Goal: Communication & Community: Answer question/provide support

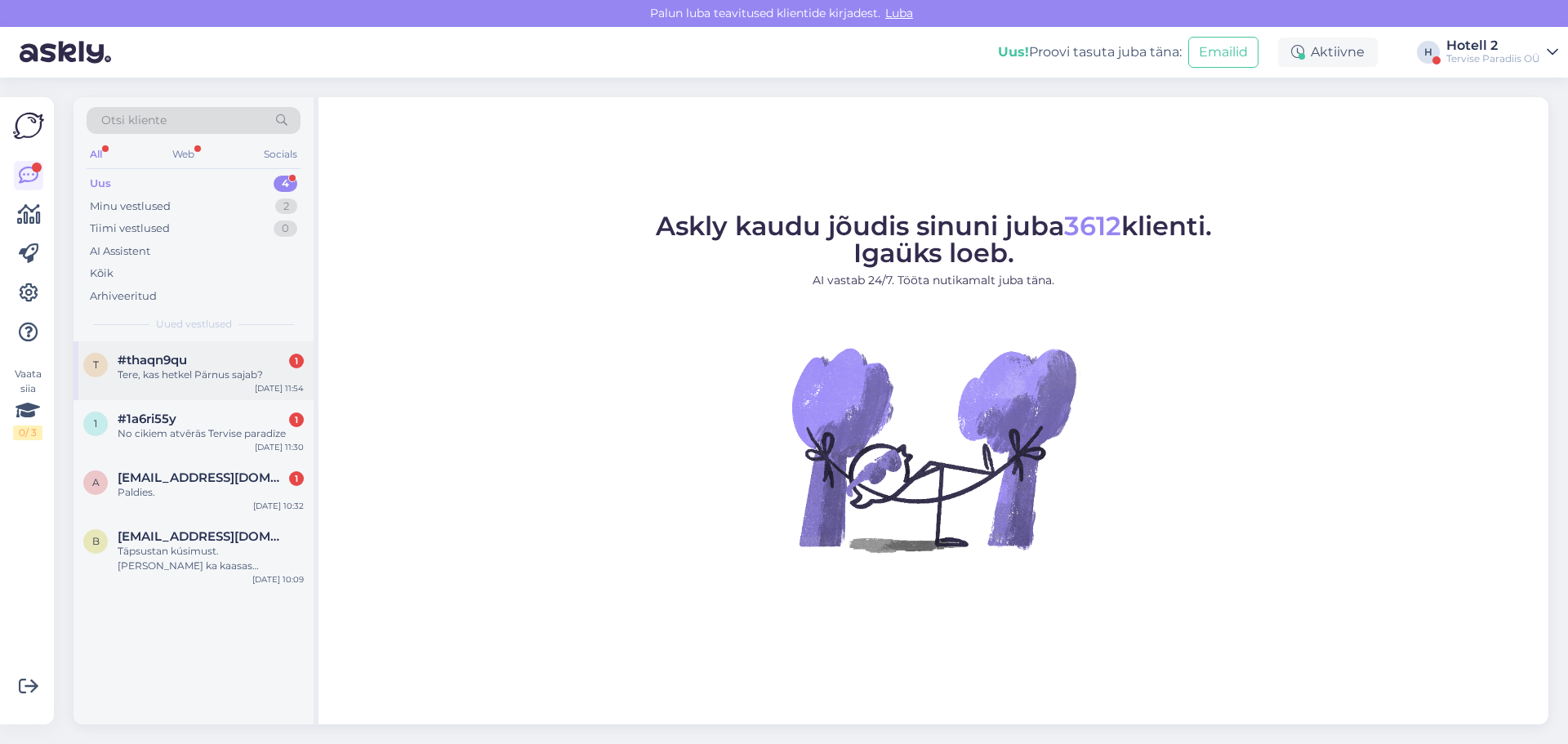
click at [144, 363] on span "#thaqn9qu" at bounding box center [152, 359] width 69 height 14
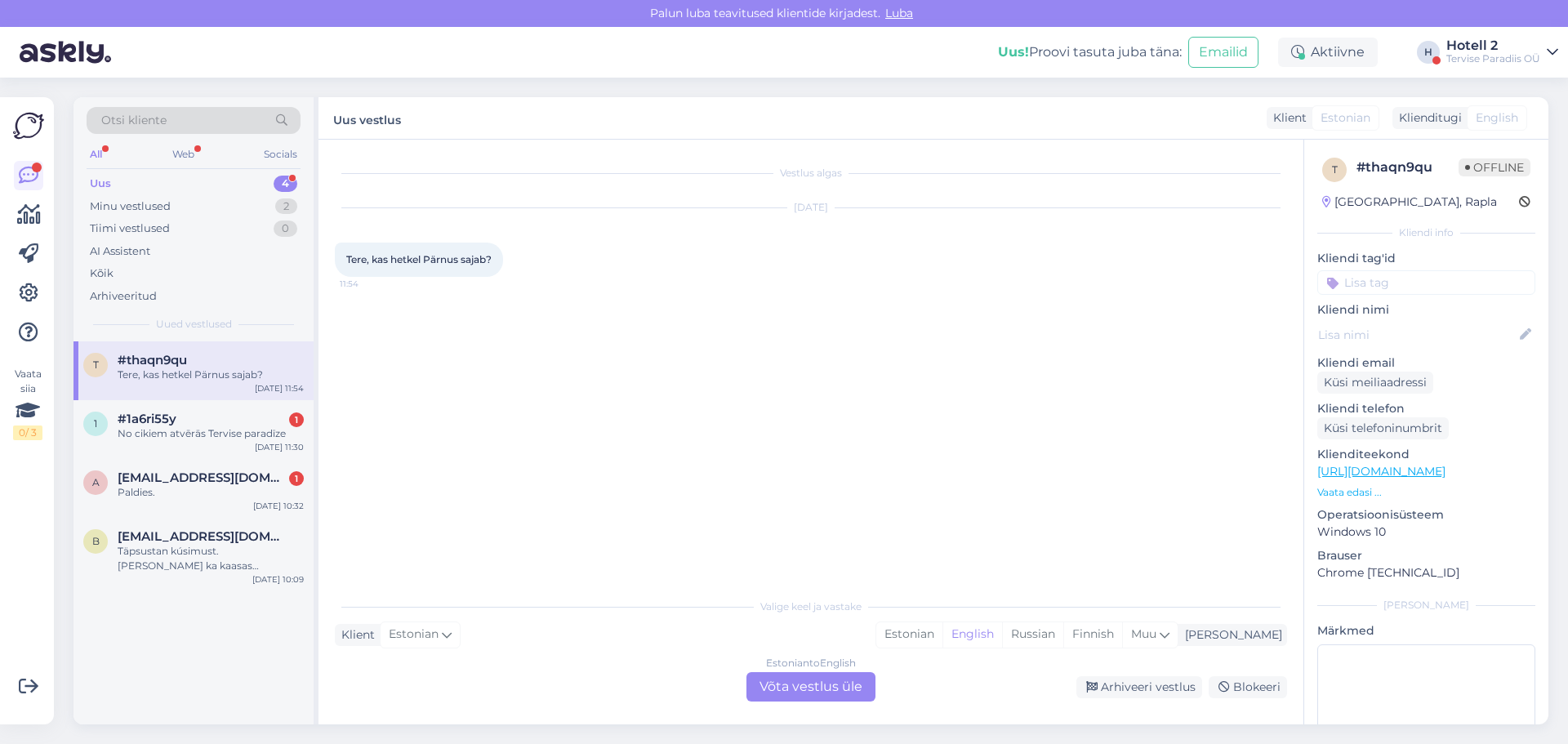
click at [800, 685] on div "Estonian to English Võta vestlus üle" at bounding box center [811, 687] width 129 height 30
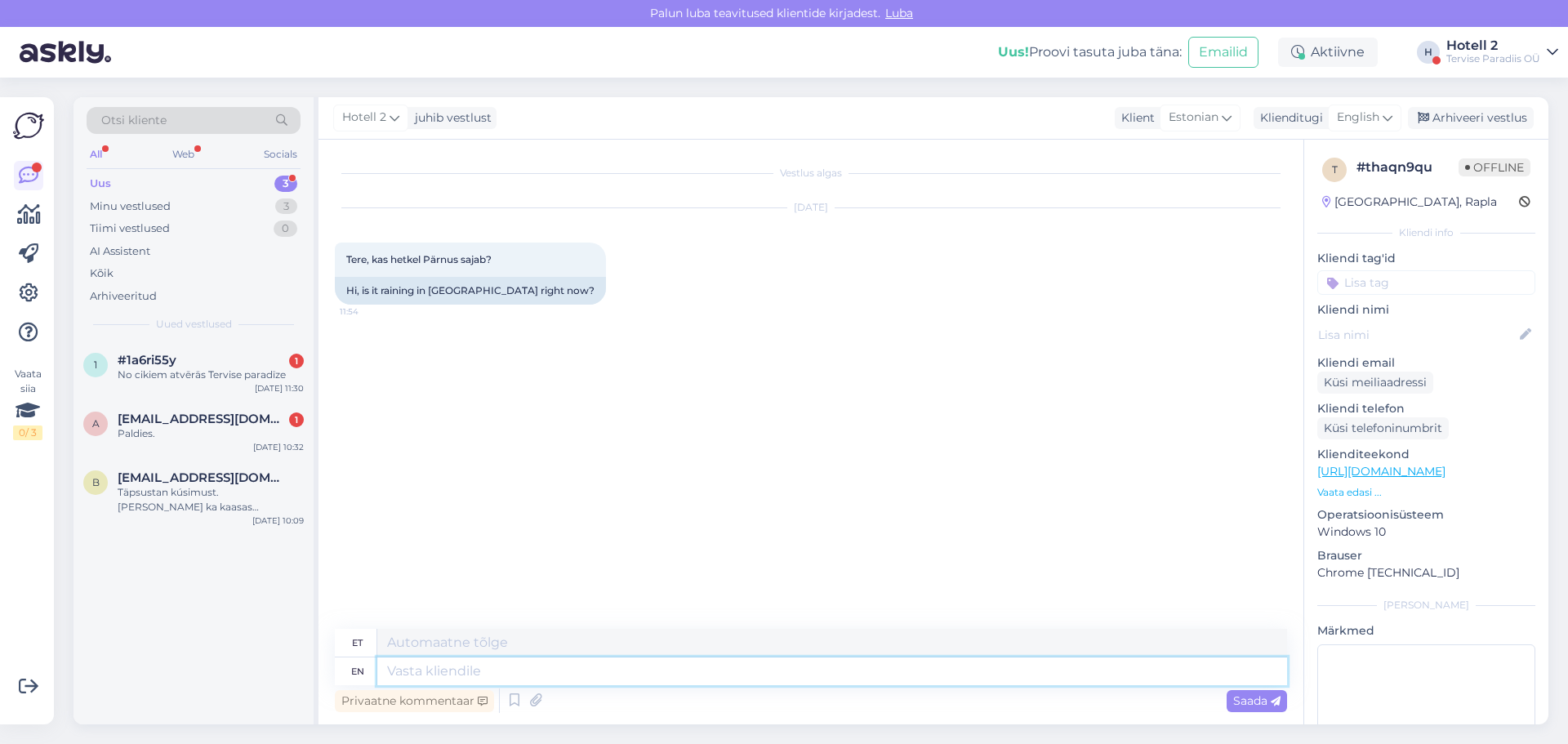
click at [401, 665] on textarea at bounding box center [832, 671] width 910 height 28
click at [1374, 114] on span "English" at bounding box center [1358, 117] width 42 height 18
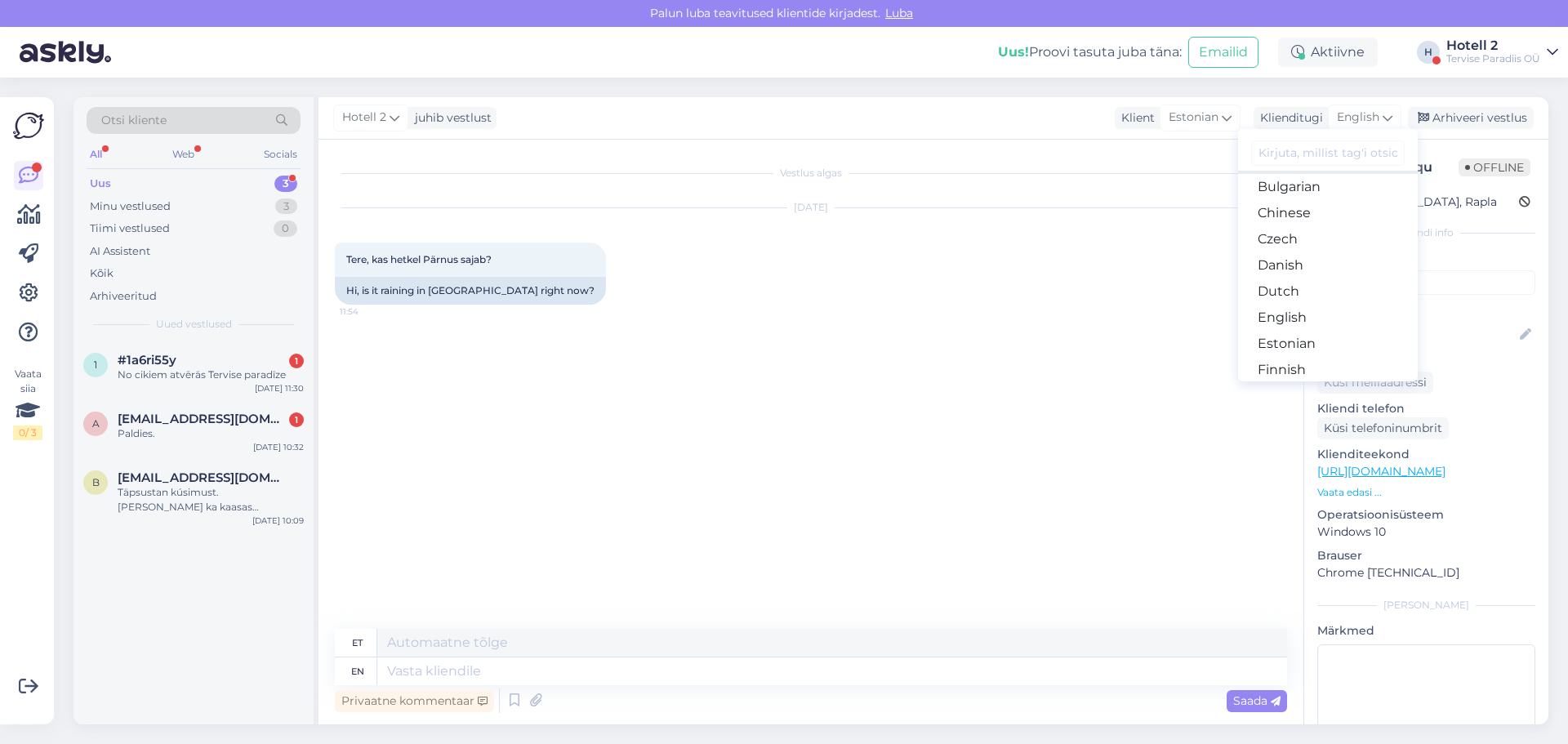
scroll to position [82, 0]
drag, startPoint x: 1283, startPoint y: 319, endPoint x: 1267, endPoint y: 326, distance: 17.5
click at [1283, 319] on link "Estonian" at bounding box center [1328, 317] width 180 height 26
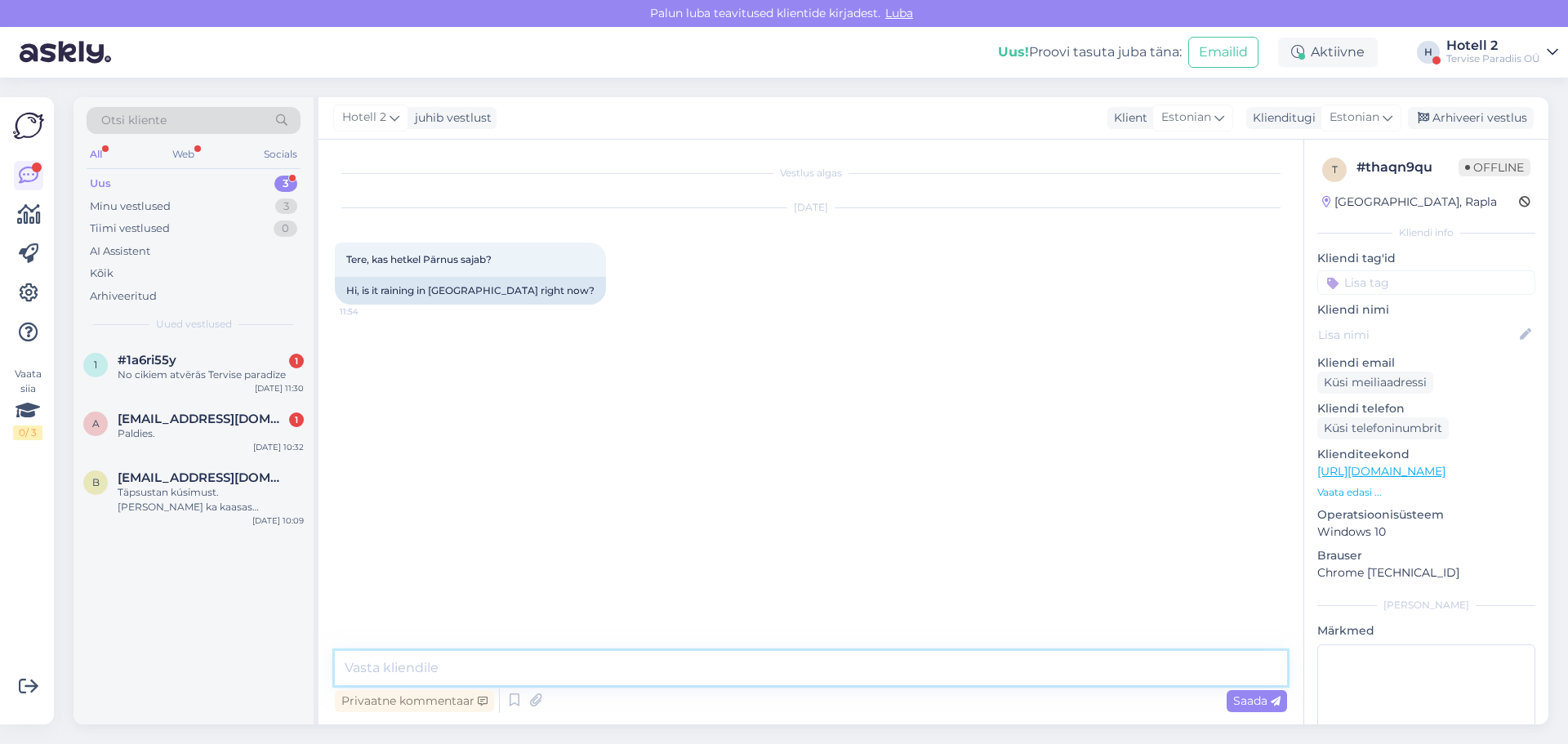
click at [369, 659] on textarea at bounding box center [811, 668] width 952 height 35
type textarea "Tere, hetkel ei saja."
drag, startPoint x: 231, startPoint y: 371, endPoint x: 244, endPoint y: 376, distance: 13.9
click at [230, 371] on div "No cikiem atvērās Tervise paradīze" at bounding box center [210, 375] width 186 height 14
